Goal: Task Accomplishment & Management: Complete application form

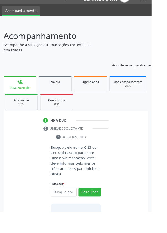
click at [70, 212] on input "text" at bounding box center [70, 211] width 29 height 9
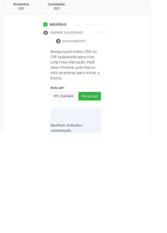
scroll to position [0, 1]
type input "09125404431"
click at [97, 191] on button "Pesquisar" at bounding box center [99, 192] width 25 height 9
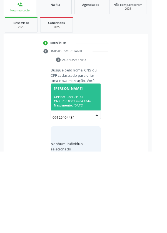
scroll to position [44, 0]
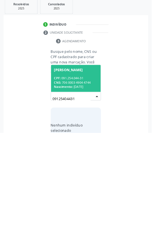
click at [77, 167] on span "[PERSON_NAME] CPF: 091.254.044-31 CNS: 706 0003 4904 4744 Nascimento: [DATE]" at bounding box center [83, 173] width 55 height 30
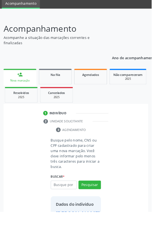
scroll to position [32, 0]
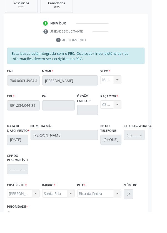
scroll to position [132, 0]
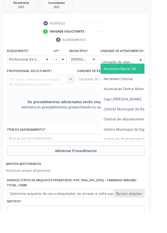
scroll to position [161, 0]
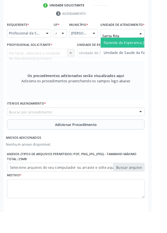
type input "Santa Rita"
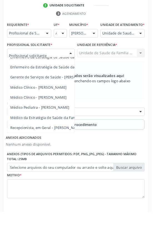
scroll to position [50, 0]
click at [55, 121] on span "Médico da Estratégia de Saúde da Família - [PERSON_NAME]" at bounding box center [67, 118] width 113 height 5
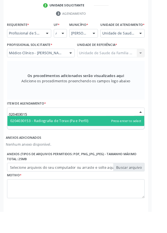
type input "0204030153"
click at [105, 137] on span "0204030153 - Radiografia de Torax (Pa e Perfil)" at bounding box center [83, 133] width 151 height 11
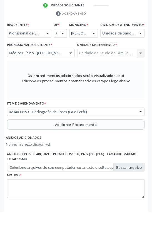
click at [39, 143] on button "Adicionar Procedimento" at bounding box center [84, 137] width 152 height 11
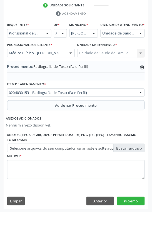
scroll to position [142, 0]
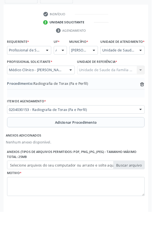
click at [30, 139] on button "Adicionar Procedimento" at bounding box center [84, 134] width 152 height 11
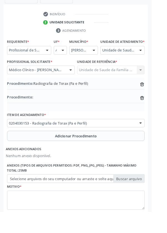
scroll to position [157, 0]
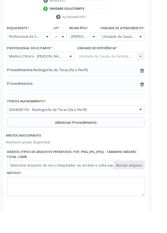
click at [156, 95] on icon "trash-outline icon" at bounding box center [157, 93] width 6 height 6
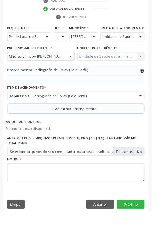
scroll to position [142, 0]
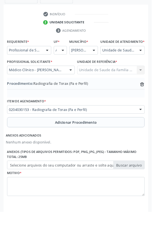
click at [20, 187] on label "Selecione arquivos do seu computador ou arraste e solte aqui" at bounding box center [84, 181] width 152 height 9
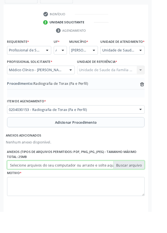
click at [20, 187] on input "Selecione arquivos do seu computador ou arraste e solte aqui" at bounding box center [84, 181] width 152 height 9
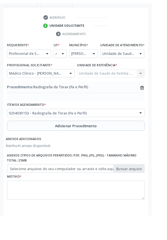
scroll to position [135, 0]
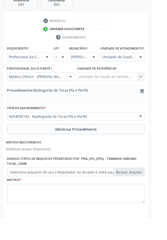
type input "C:\fakepath\17604637532546788173568117304728.jpg"
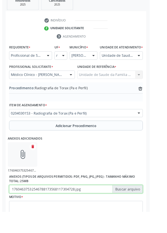
scroll to position [142, 0]
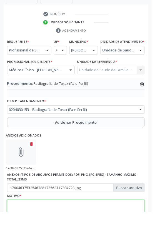
click at [36, 233] on textarea at bounding box center [84, 230] width 152 height 21
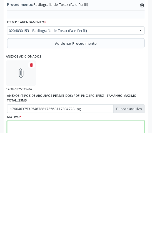
scroll to position [167, 0]
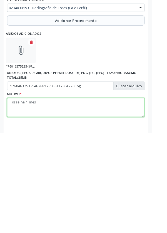
type textarea "Tosse há 1 mês"
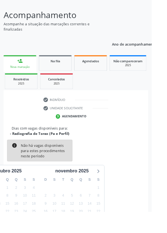
scroll to position [46, 0]
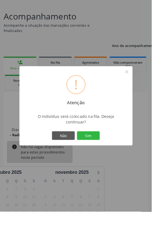
click at [104, 154] on button "Sim" at bounding box center [97, 149] width 25 height 9
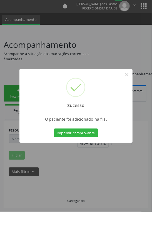
click at [106, 157] on div at bounding box center [83, 156] width 125 height 1
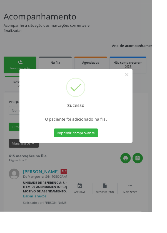
scroll to position [0, 0]
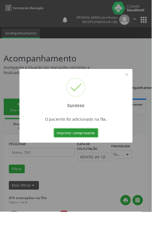
click at [93, 151] on button "Imprimir comprovante" at bounding box center [84, 146] width 48 height 9
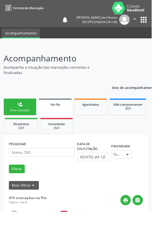
click at [18, 116] on link "person_add Nova marcação" at bounding box center [22, 118] width 36 height 19
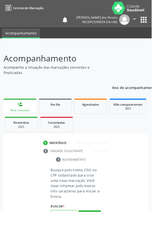
click at [71, 233] on input "text" at bounding box center [70, 236] width 29 height 9
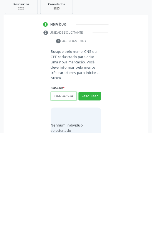
scroll to position [0, 10]
type input "700004454763407"
click at [92, 194] on button "Pesquisar" at bounding box center [99, 192] width 25 height 9
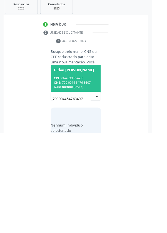
click at [76, 172] on div "CPF: 064.833.954-85" at bounding box center [84, 173] width 48 height 5
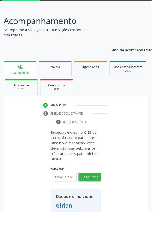
scroll to position [41, 0]
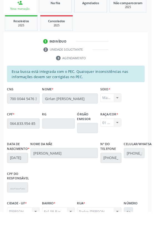
scroll to position [132, 0]
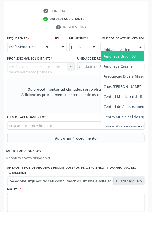
scroll to position [161, 0]
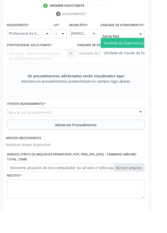
type input "Santa Rita"
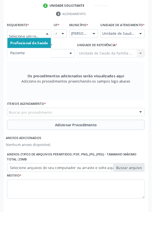
click at [22, 59] on span "Paciente" at bounding box center [19, 58] width 16 height 5
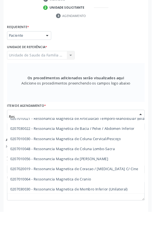
scroll to position [3324, 0]
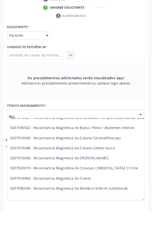
click at [83, 151] on span "0207010030 - Ressonancia Magnetica de Coluna Cervical/Pescoço" at bounding box center [72, 151] width 122 height 5
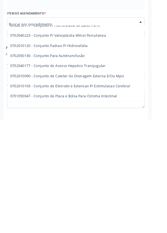
scroll to position [158, 0]
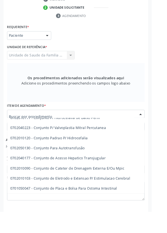
click at [30, 126] on input "text" at bounding box center [79, 128] width 138 height 11
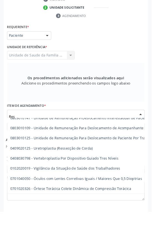
click at [23, 126] on input "Res" at bounding box center [79, 128] width 138 height 11
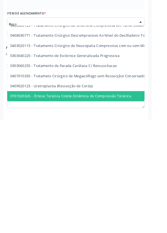
type input "Resso"
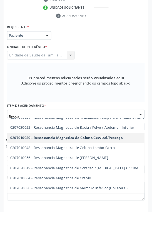
scroll to position [50, 0]
click at [122, 164] on span "0207010048 - Ressonancia Magnetica de Coluna Lombo-Sacra" at bounding box center [68, 163] width 115 height 5
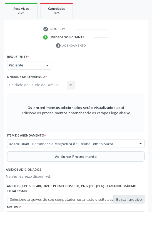
scroll to position [129, 0]
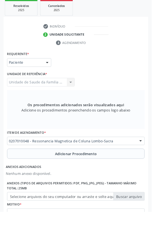
click at [42, 170] on button "Adicionar Procedimento" at bounding box center [84, 169] width 152 height 11
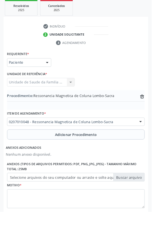
scroll to position [108, 0]
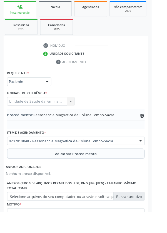
click at [26, 217] on label "Selecione arquivos do seu computador ou arraste e solte aqui" at bounding box center [84, 216] width 152 height 9
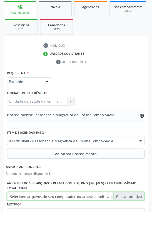
click at [26, 217] on input "Selecione arquivos do seu computador ou arraste e solte aqui" at bounding box center [84, 216] width 152 height 9
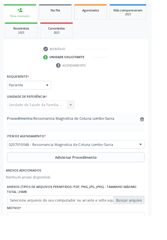
scroll to position [100, 0]
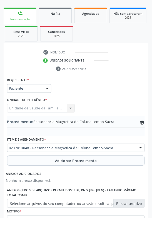
type input "C:\fakepath\17604642379311624400789643823506.jpg"
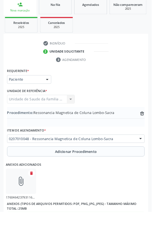
scroll to position [137, 0]
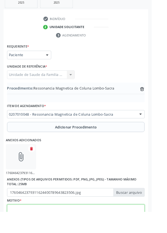
click at [32, 233] on textarea at bounding box center [84, 235] width 152 height 21
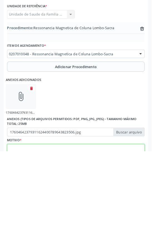
scroll to position [162, 0]
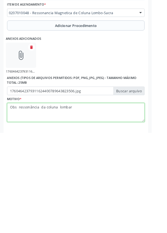
type textarea "Obs ressonância da coluna lombar"
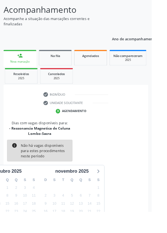
scroll to position [52, 0]
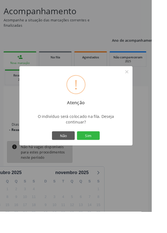
click at [105, 154] on button "Sim" at bounding box center [97, 149] width 25 height 9
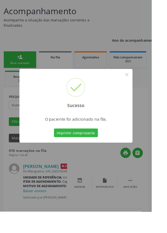
scroll to position [0, 0]
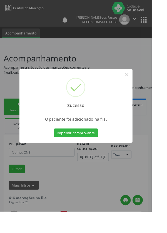
click at [94, 151] on button "Imprimir comprovante" at bounding box center [84, 146] width 48 height 9
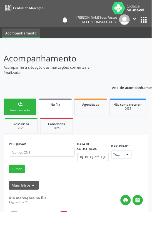
click at [21, 121] on div "Nova marcação" at bounding box center [22, 121] width 28 height 4
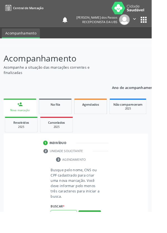
click at [74, 233] on input "text" at bounding box center [70, 236] width 29 height 9
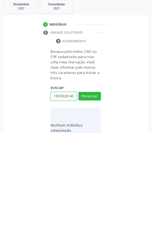
scroll to position [0, 1]
type input "15050281407"
click at [98, 188] on button "Pesquisar" at bounding box center [99, 192] width 25 height 9
type input "15050281407"
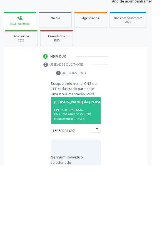
scroll to position [44, 0]
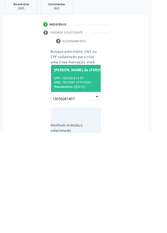
click at [79, 174] on div "CPF: 150.502.814-07" at bounding box center [95, 173] width 70 height 5
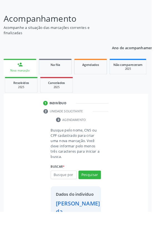
scroll to position [50, 0]
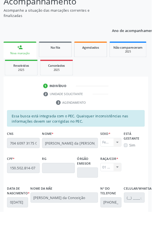
scroll to position [132, 0]
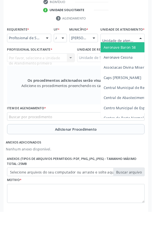
scroll to position [159, 0]
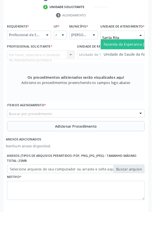
type input "Santa Rita"
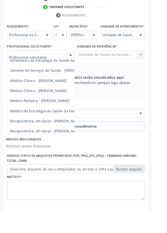
scroll to position [50, 0]
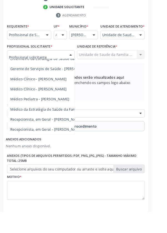
click at [42, 123] on span "Médico da Estratégia de Saúde da Família - [PERSON_NAME]" at bounding box center [67, 120] width 113 height 5
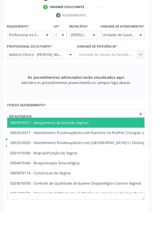
type input "Ginecologista"
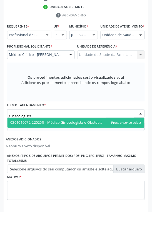
click at [91, 138] on span "0301010072-225250 - Médico Ginecologista e Obstetra" at bounding box center [61, 135] width 101 height 5
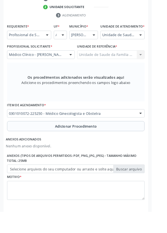
click at [38, 144] on button "Adicionar Procedimento" at bounding box center [84, 139] width 152 height 11
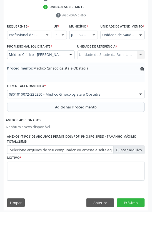
scroll to position [142, 0]
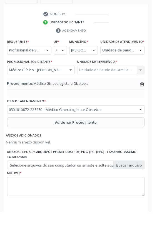
click at [23, 186] on label "Selecione arquivos do seu computador ou arraste e solte aqui" at bounding box center [84, 181] width 152 height 9
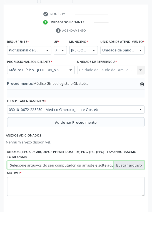
click at [23, 186] on input "Selecione arquivos do seu computador ou arraste e solte aqui" at bounding box center [84, 181] width 152 height 9
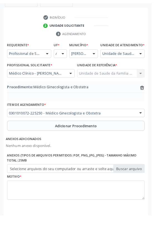
scroll to position [135, 0]
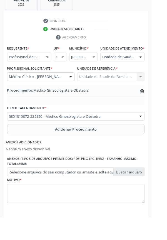
type input "C:\fakepath\17604644560171246528661243072464.jpg"
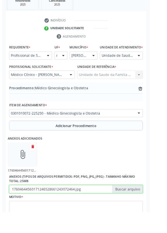
scroll to position [142, 0]
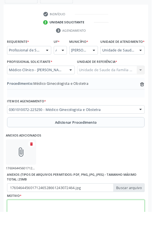
click at [37, 230] on textarea at bounding box center [84, 230] width 152 height 21
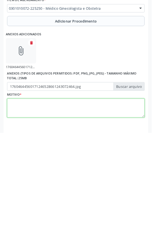
scroll to position [167, 0]
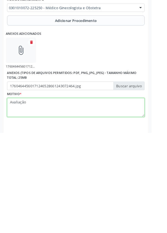
type textarea "Avaliação"
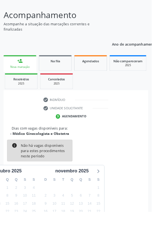
scroll to position [46, 0]
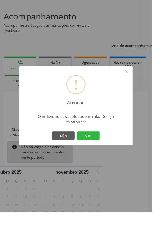
click at [107, 154] on button "Sim" at bounding box center [97, 149] width 25 height 9
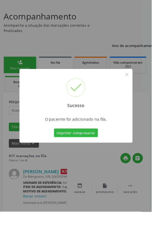
scroll to position [0, 0]
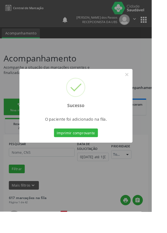
click at [82, 151] on button "Imprimir comprovante" at bounding box center [84, 146] width 48 height 9
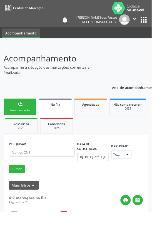
click at [16, 120] on div "Nova marcação" at bounding box center [22, 121] width 28 height 4
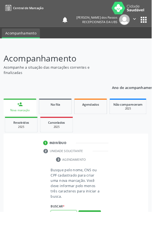
click at [73, 233] on input "text" at bounding box center [70, 236] width 29 height 9
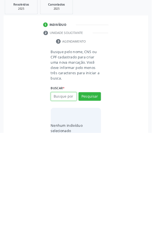
scroll to position [44, 0]
type input "100139984"
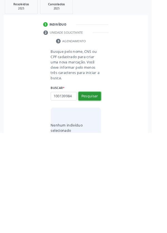
click at [97, 189] on button "Pesquisar" at bounding box center [99, 192] width 25 height 9
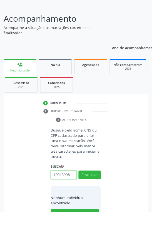
click at [80, 193] on input "10013998" at bounding box center [70, 192] width 29 height 9
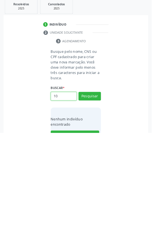
type input "1"
type input "700008710367300"
click at [100, 190] on button "Pesquisar" at bounding box center [99, 192] width 25 height 9
type input "700008710367300"
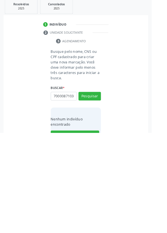
scroll to position [44, 0]
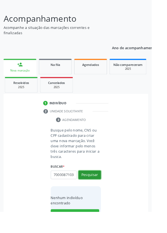
click at [100, 194] on button "Pesquisar" at bounding box center [99, 192] width 25 height 9
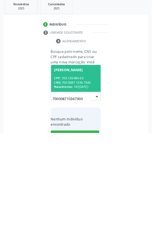
click at [75, 171] on div "CPF: 100.139.984-63" at bounding box center [84, 173] width 48 height 5
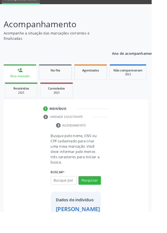
scroll to position [32, 0]
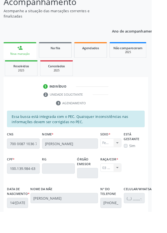
scroll to position [132, 0]
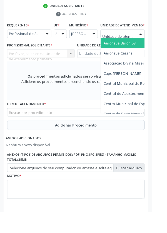
scroll to position [161, 0]
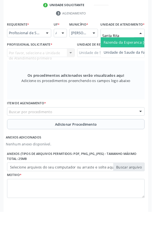
type input "Santa Rita"
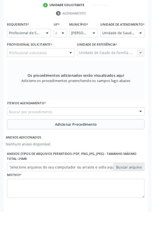
click at [57, 63] on div "Profissional solicitante" at bounding box center [45, 57] width 75 height 9
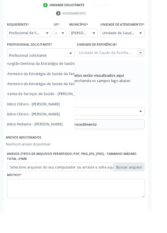
scroll to position [21, 0]
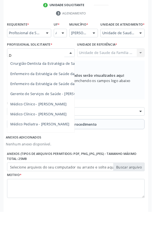
type input "Dj"
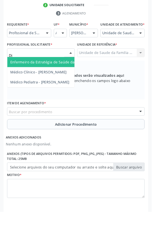
click at [69, 82] on span "Médico Clínico - [PERSON_NAME]" at bounding box center [42, 79] width 62 height 5
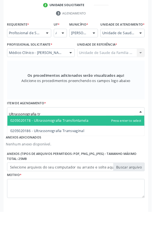
type input "Ultrassonografia tra"
click at [97, 150] on span "0205020186 - Ultrassonografia Transvaginal" at bounding box center [83, 144] width 151 height 11
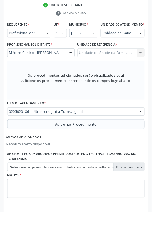
click at [45, 143] on button "Adicionar Procedimento" at bounding box center [84, 136] width 152 height 11
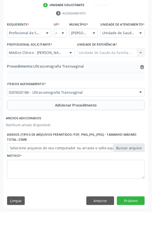
scroll to position [142, 0]
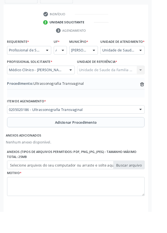
click at [35, 186] on label "Selecione arquivos do seu computador ou arraste e solte aqui" at bounding box center [84, 181] width 152 height 9
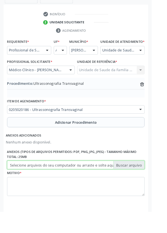
click at [35, 186] on input "Selecione arquivos do seu computador ou arraste e solte aqui" at bounding box center [84, 181] width 152 height 9
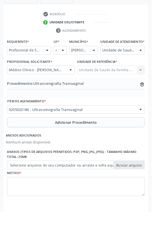
scroll to position [135, 0]
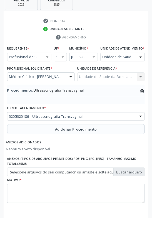
click at [31, 194] on label "Selecione arquivos do seu computador ou arraste e solte aqui" at bounding box center [84, 189] width 152 height 9
click at [31, 194] on input "Selecione arquivos do seu computador ou arraste e solte aqui" at bounding box center [84, 189] width 152 height 9
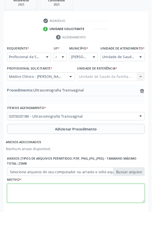
click at [28, 220] on textarea at bounding box center [84, 213] width 152 height 21
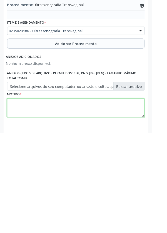
scroll to position [142, 0]
type textarea "Peso e dor pélvica"
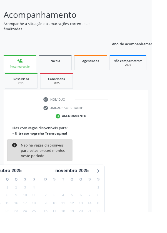
scroll to position [46, 0]
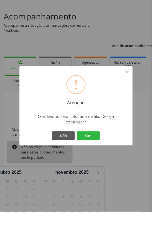
click at [107, 154] on button "Sim" at bounding box center [97, 149] width 25 height 9
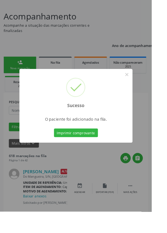
scroll to position [0, 0]
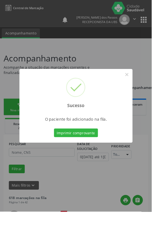
click at [87, 151] on button "Imprimir comprovante" at bounding box center [84, 146] width 48 height 9
